Goal: Navigation & Orientation: Find specific page/section

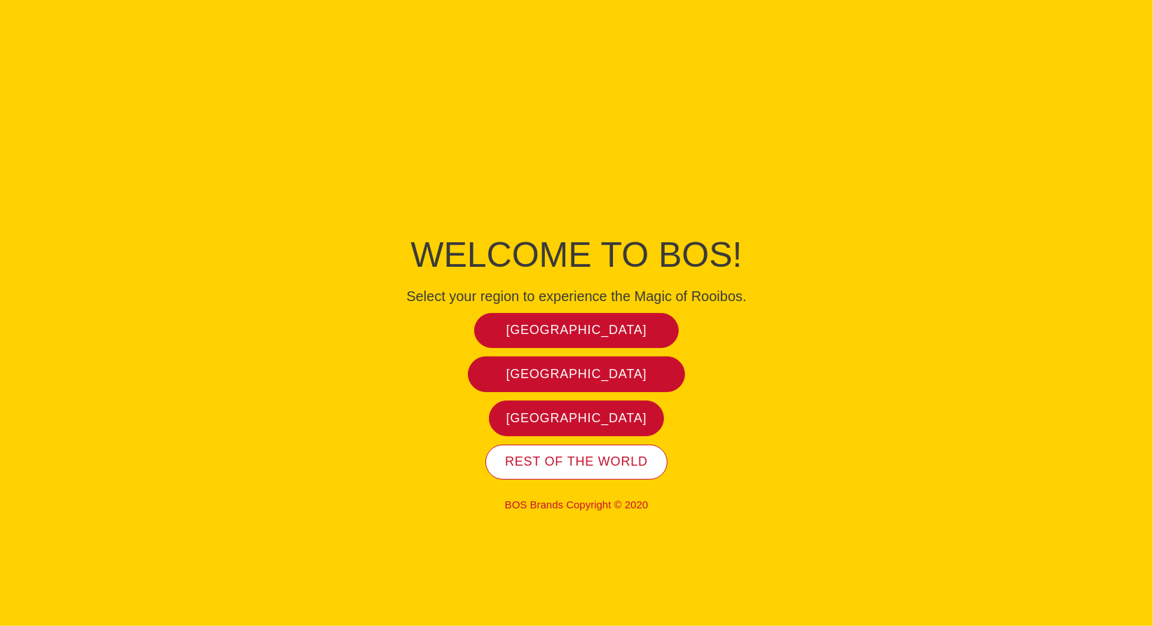
click at [564, 461] on span "Rest of the world" at bounding box center [576, 462] width 143 height 16
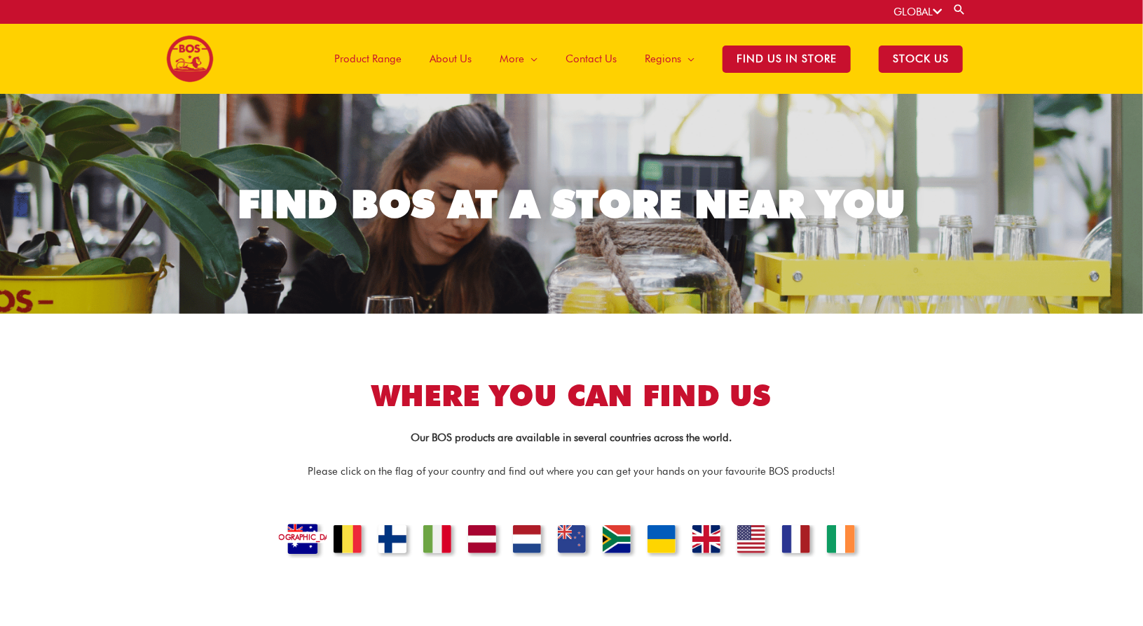
click at [295, 532] on link "[GEOGRAPHIC_DATA]" at bounding box center [302, 541] width 48 height 34
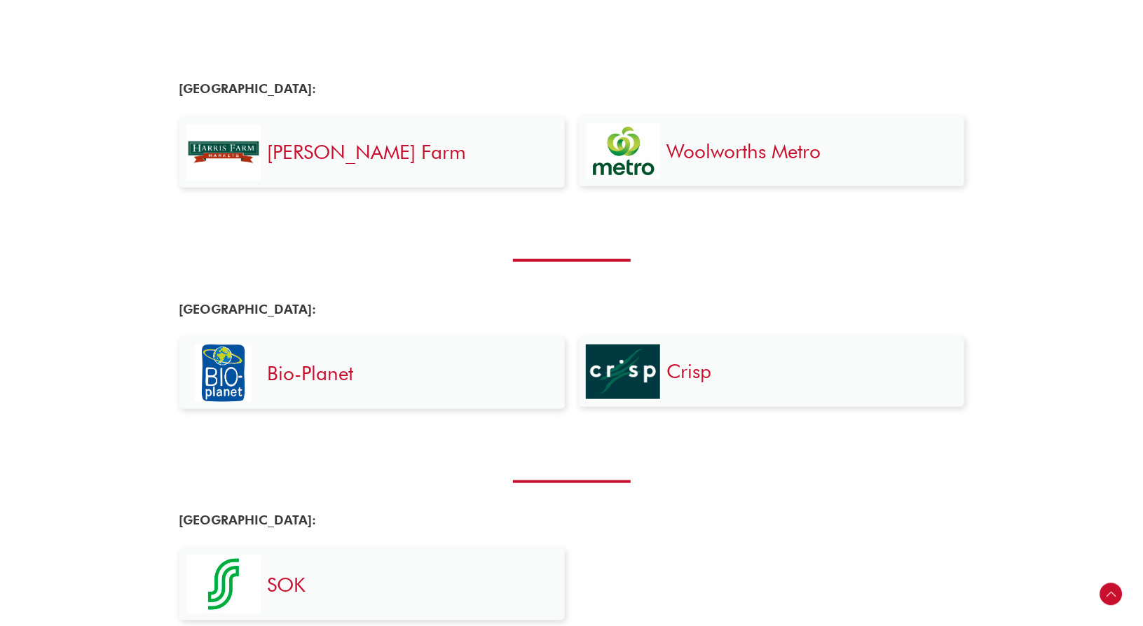
scroll to position [600, 0]
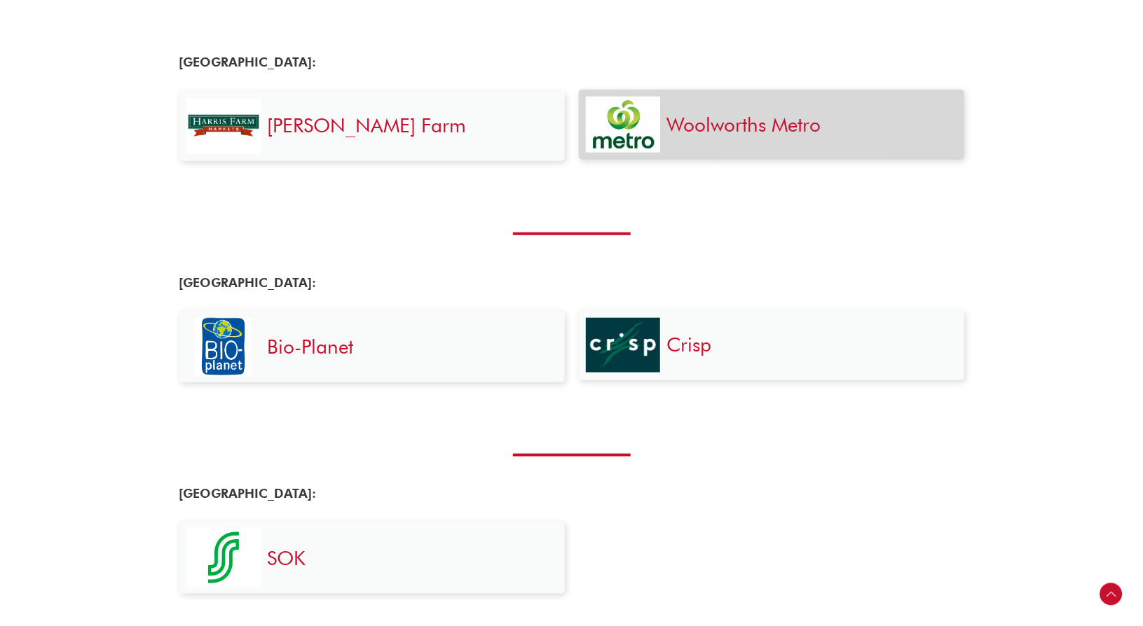
click at [729, 125] on link "Woolworths Metro" at bounding box center [744, 125] width 154 height 24
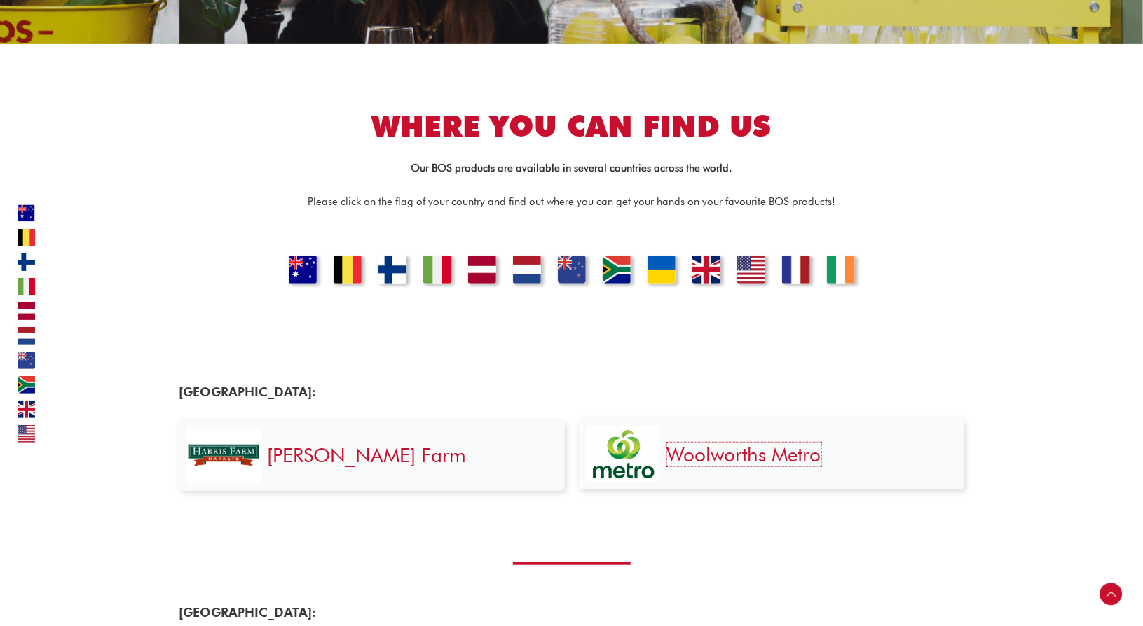
scroll to position [268, 0]
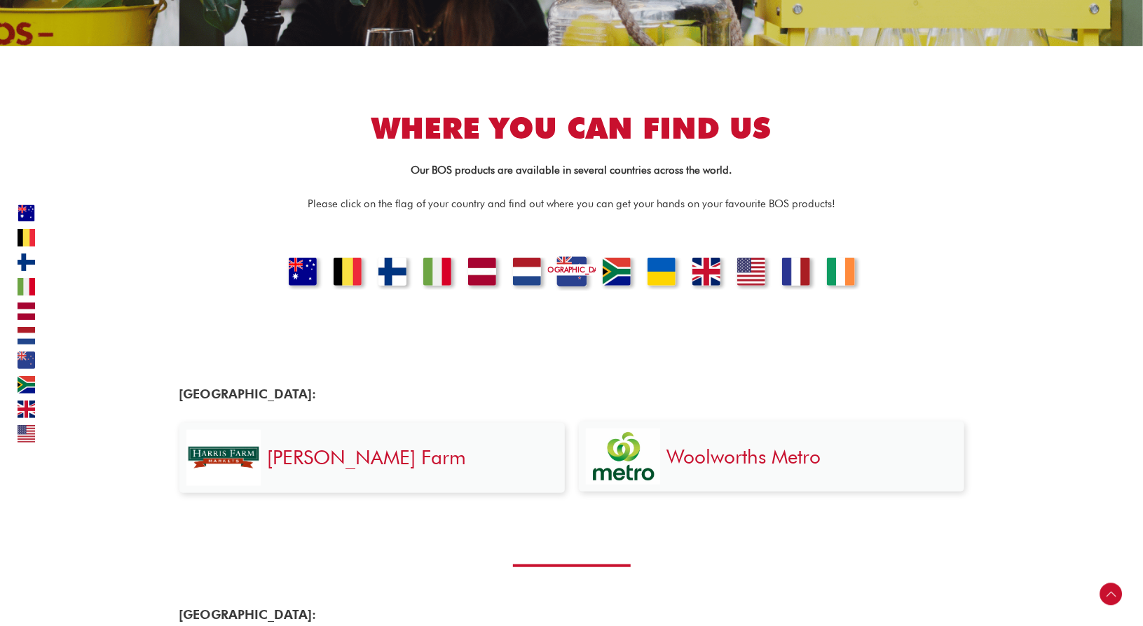
click at [572, 274] on link "[GEOGRAPHIC_DATA]" at bounding box center [571, 273] width 48 height 34
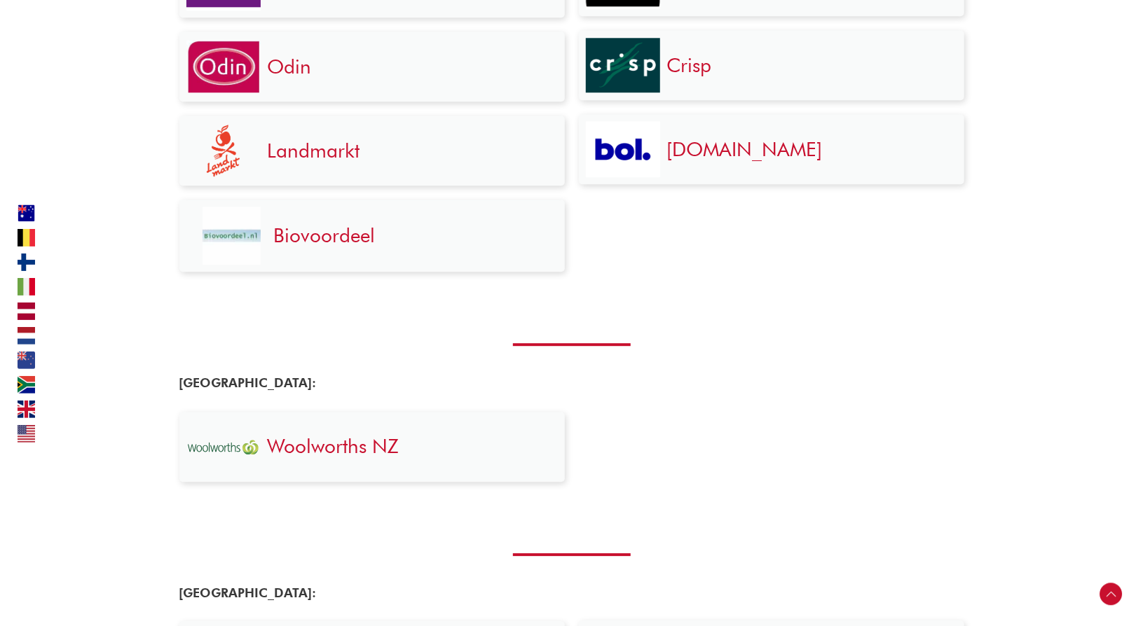
scroll to position [1517, 0]
